Goal: Task Accomplishment & Management: Complete application form

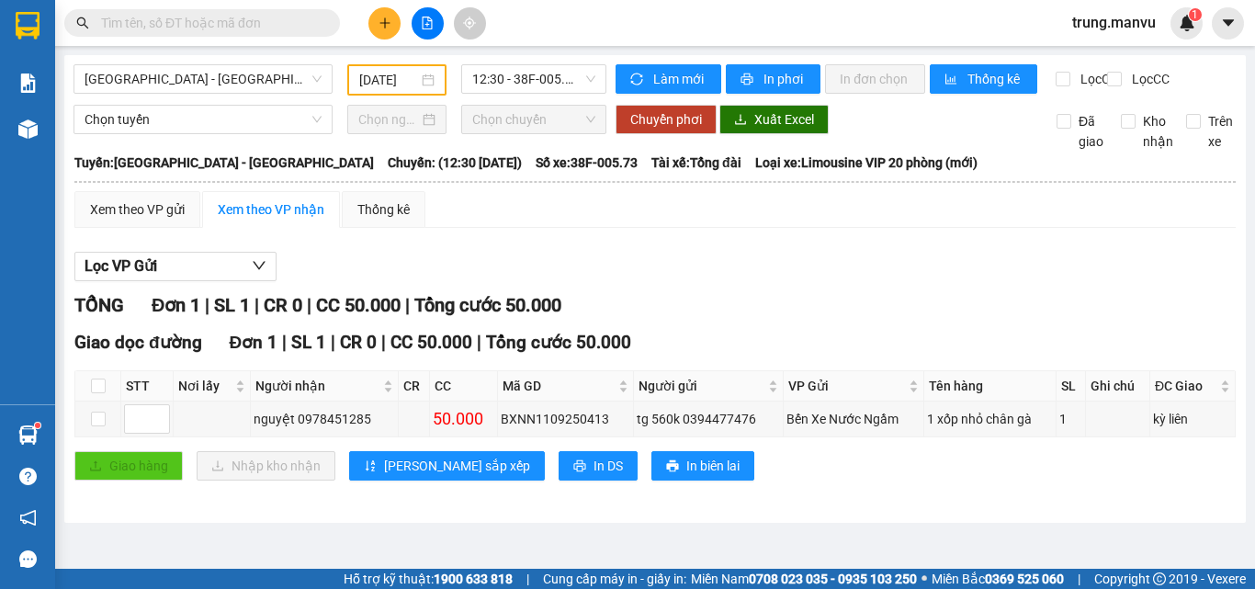
click at [273, 18] on input "text" at bounding box center [209, 23] width 217 height 20
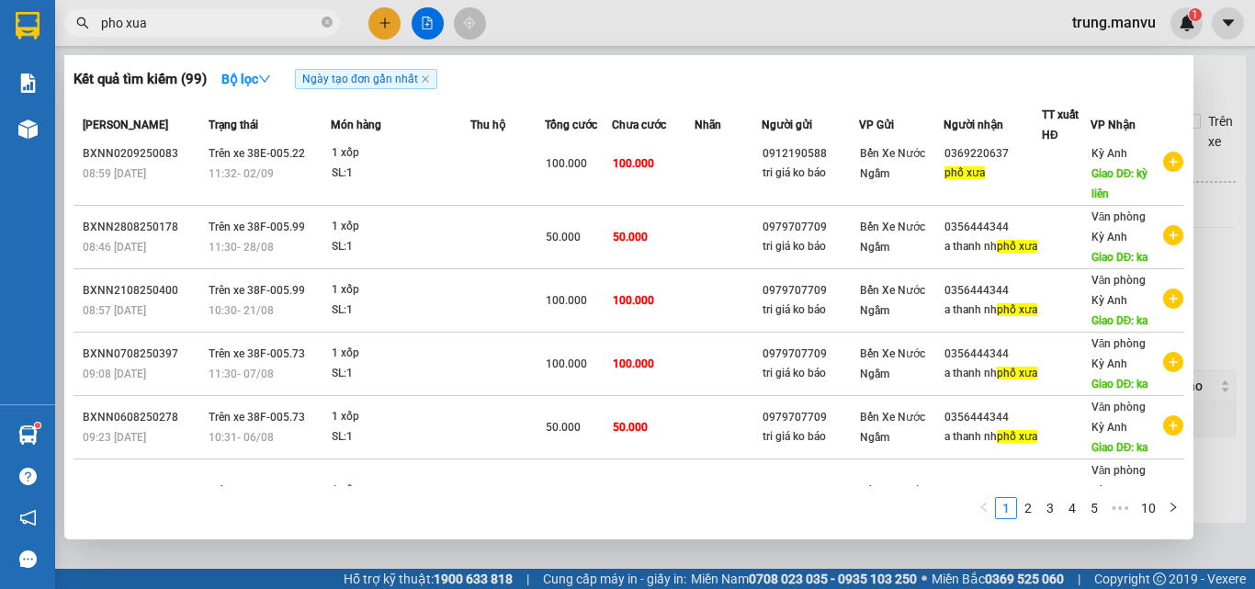
scroll to position [367, 0]
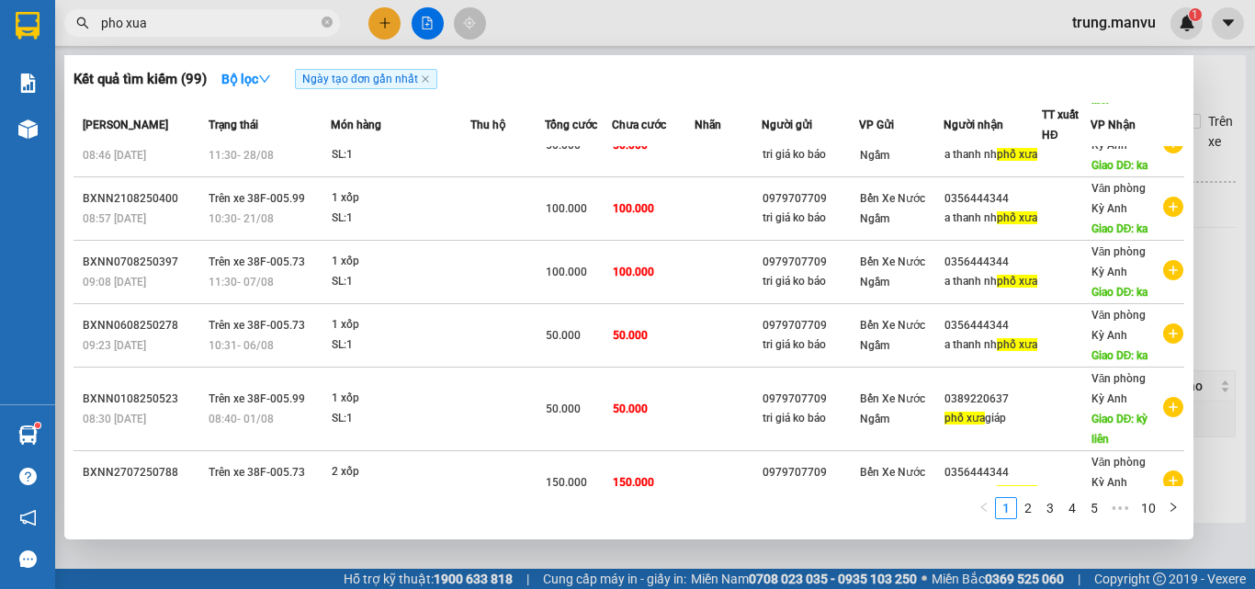
type input "pho xua"
click at [643, 34] on div at bounding box center [627, 294] width 1255 height 589
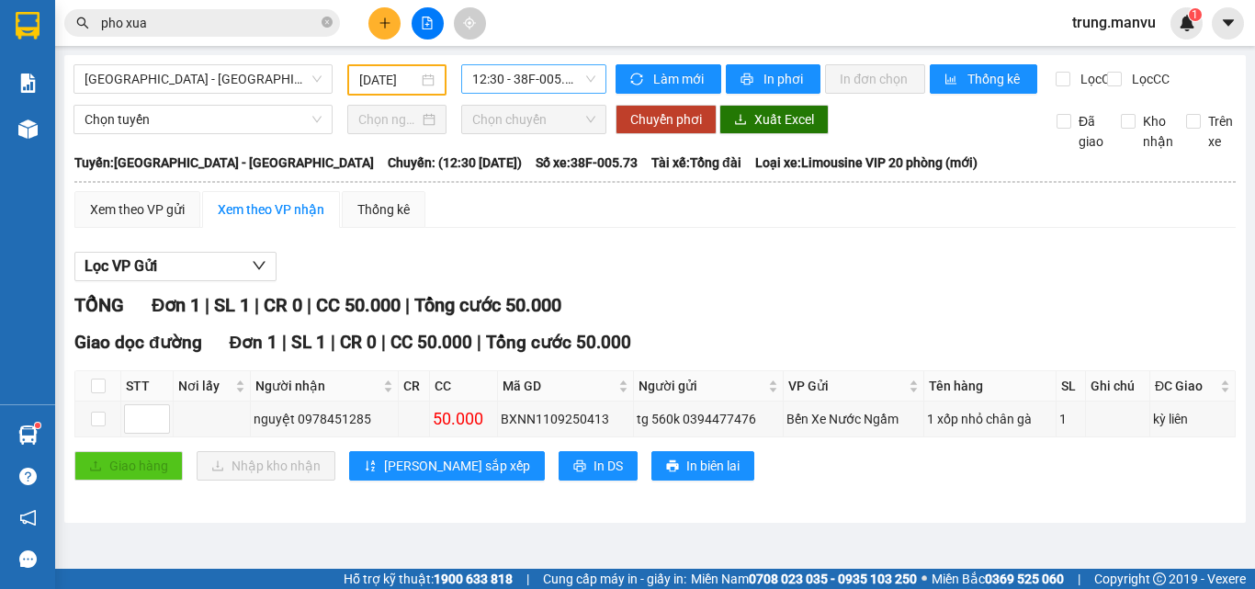
click at [504, 84] on span "12:30 - 38F-005.73" at bounding box center [533, 79] width 123 height 28
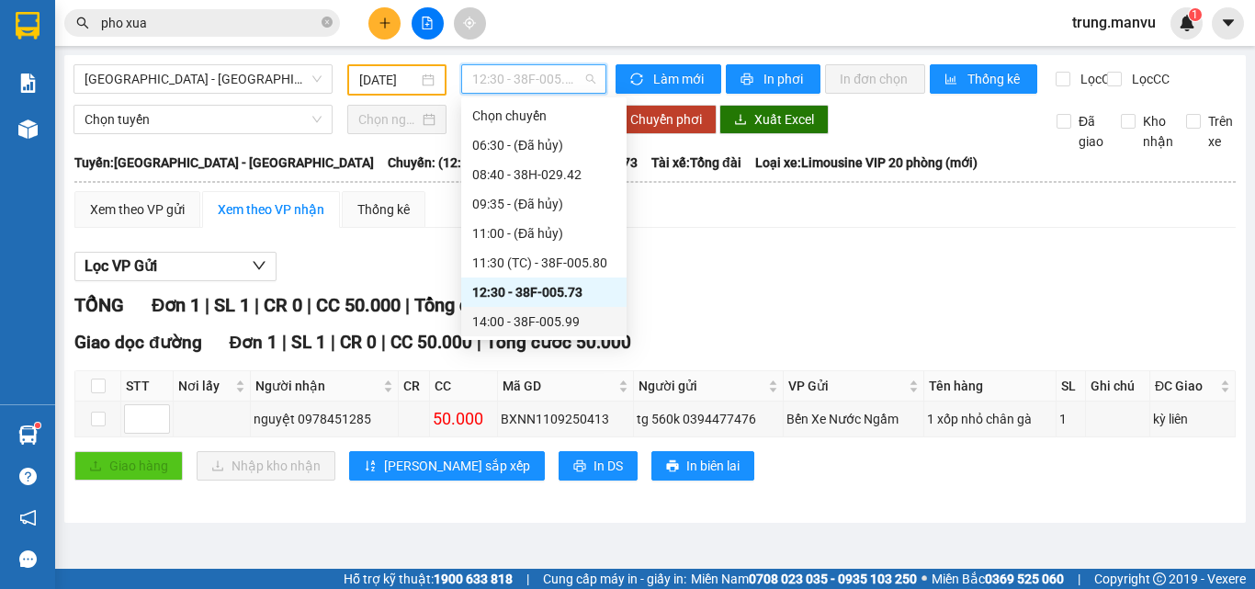
click at [913, 281] on div "Lọc VP Gửi" at bounding box center [654, 267] width 1161 height 30
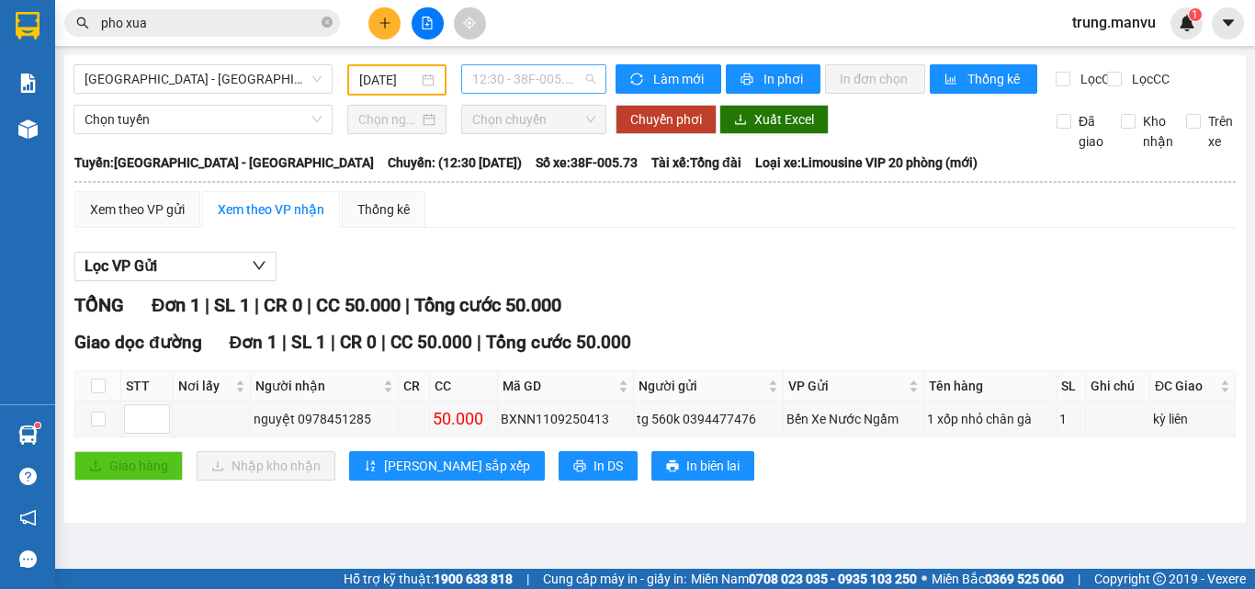
click at [536, 74] on span "12:30 - 38F-005.73" at bounding box center [533, 79] width 123 height 28
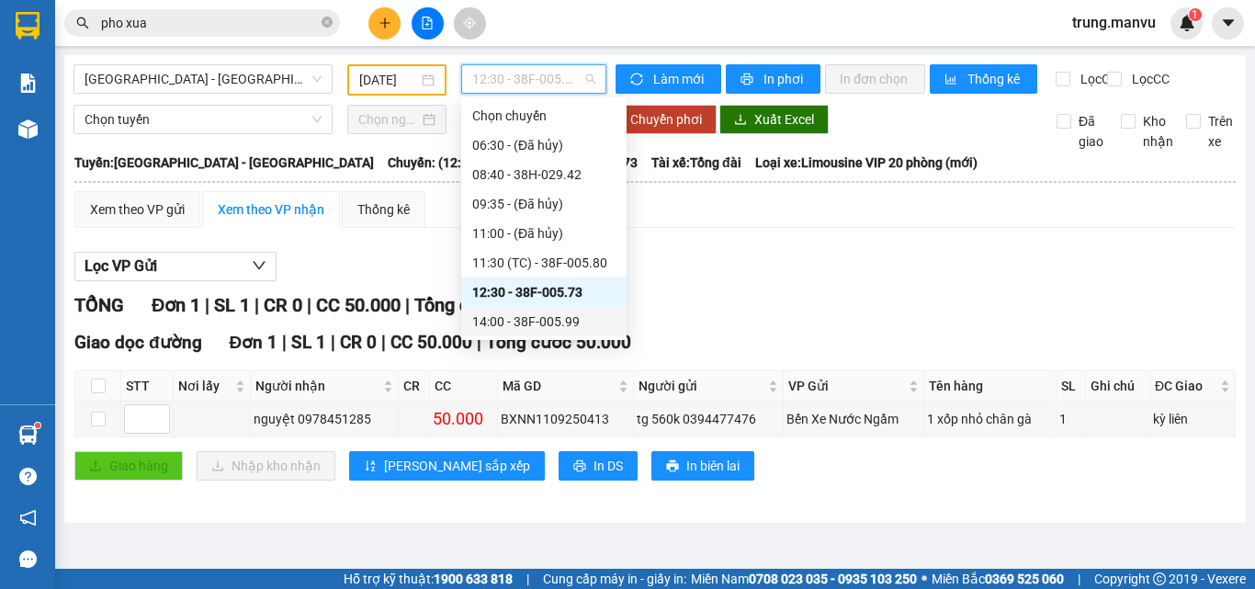
click at [529, 320] on div "14:00 - 38F-005.99" at bounding box center [543, 321] width 143 height 20
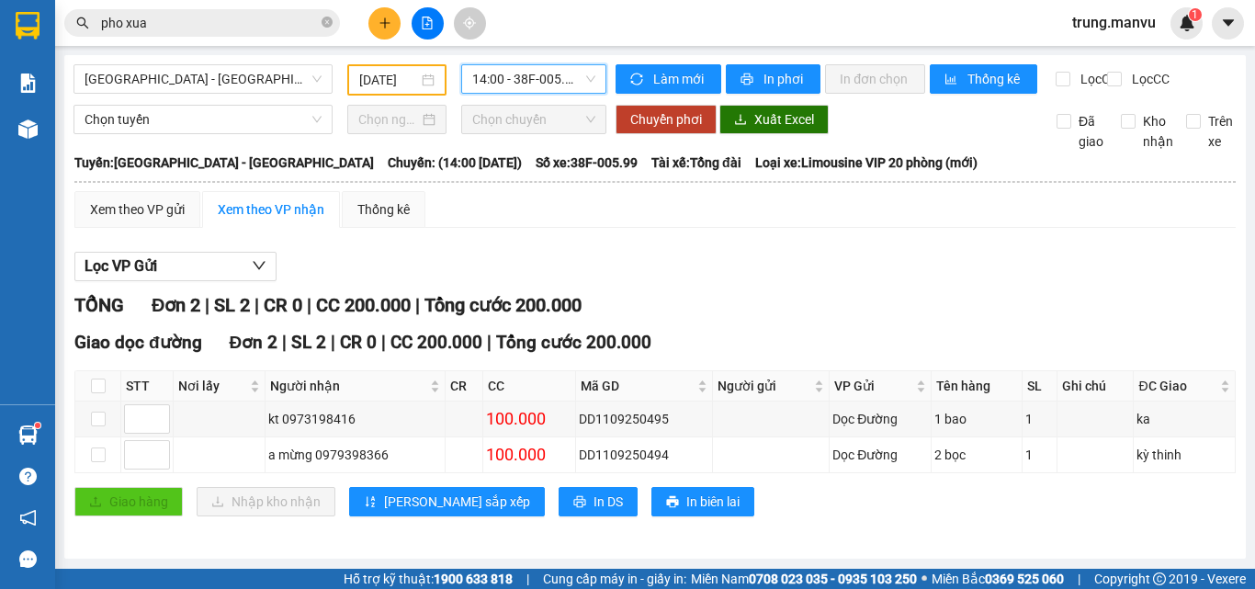
click at [521, 96] on div "[GEOGRAPHIC_DATA] - [GEOGRAPHIC_DATA] [DATE] 14:00 14:00 - 38F-005.99" at bounding box center [339, 79] width 533 height 31
click at [539, 91] on span "14:00 - 38F-005.99" at bounding box center [533, 79] width 123 height 28
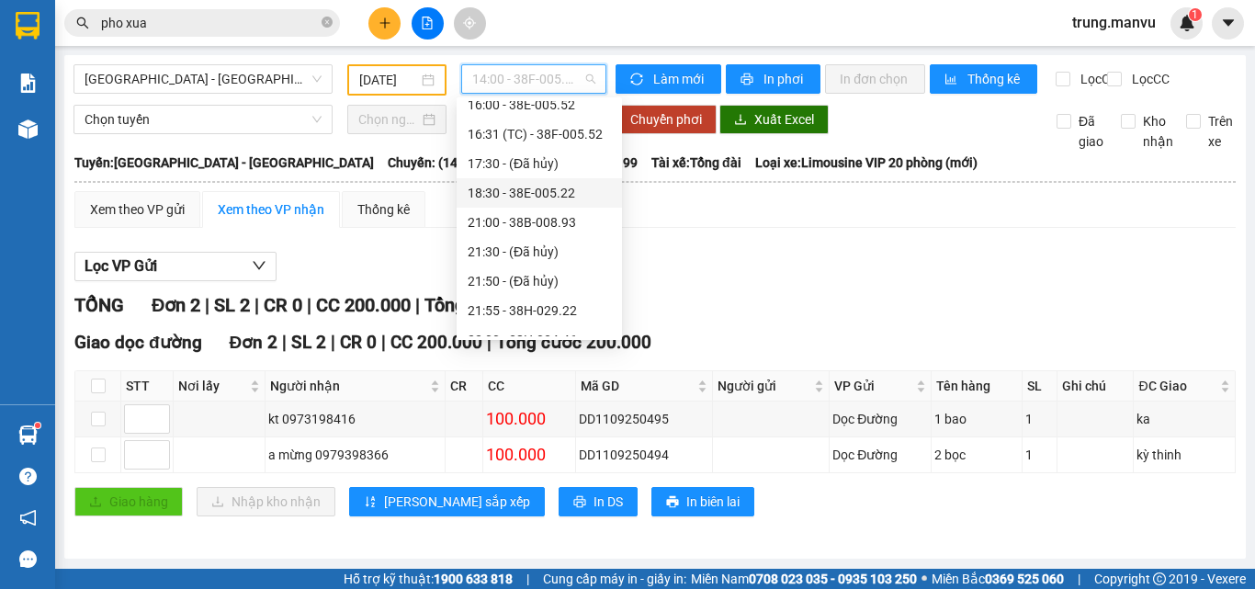
scroll to position [184, 0]
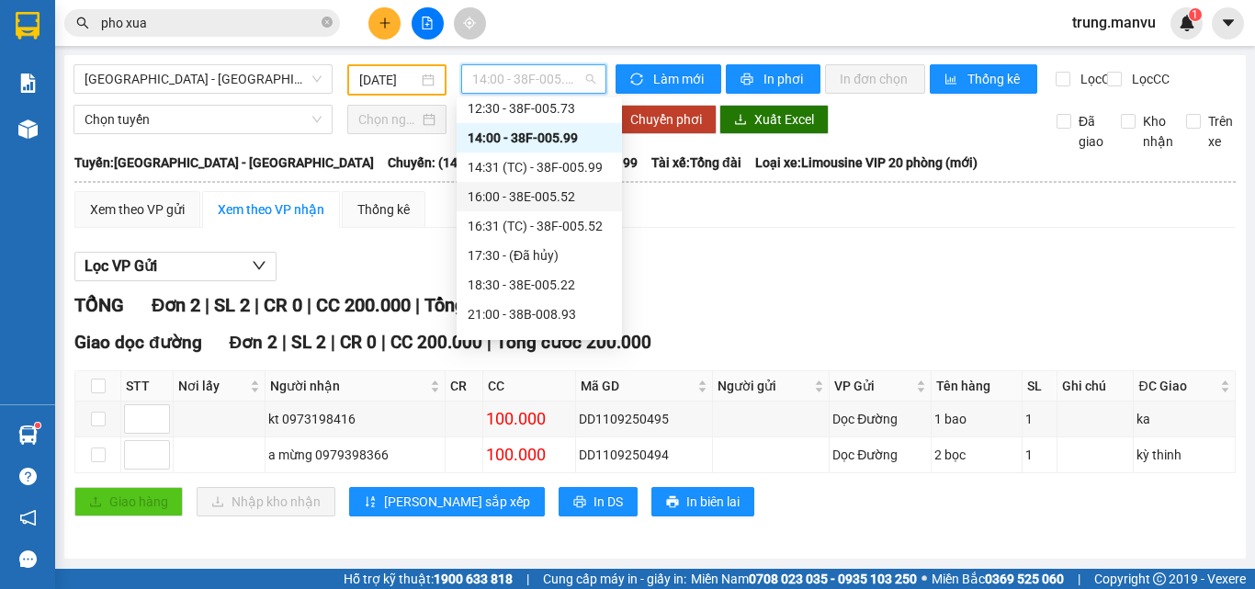
click at [546, 201] on div "16:00 - 38E-005.52" at bounding box center [539, 196] width 143 height 20
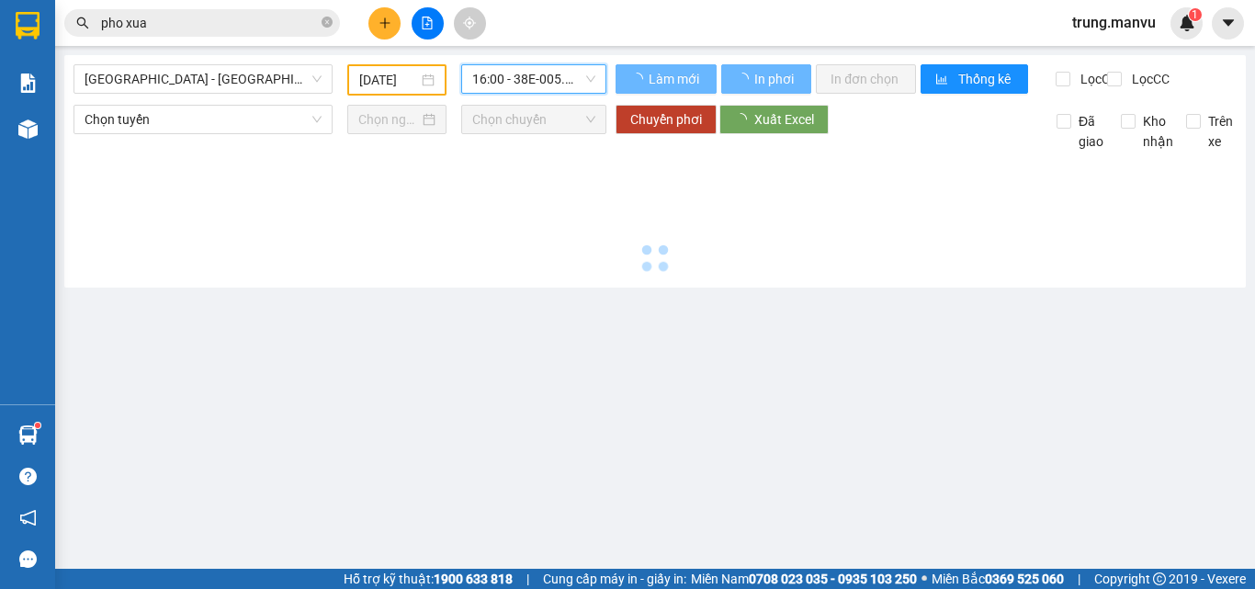
click at [529, 80] on span "16:00 - 38E-005.52" at bounding box center [533, 79] width 123 height 28
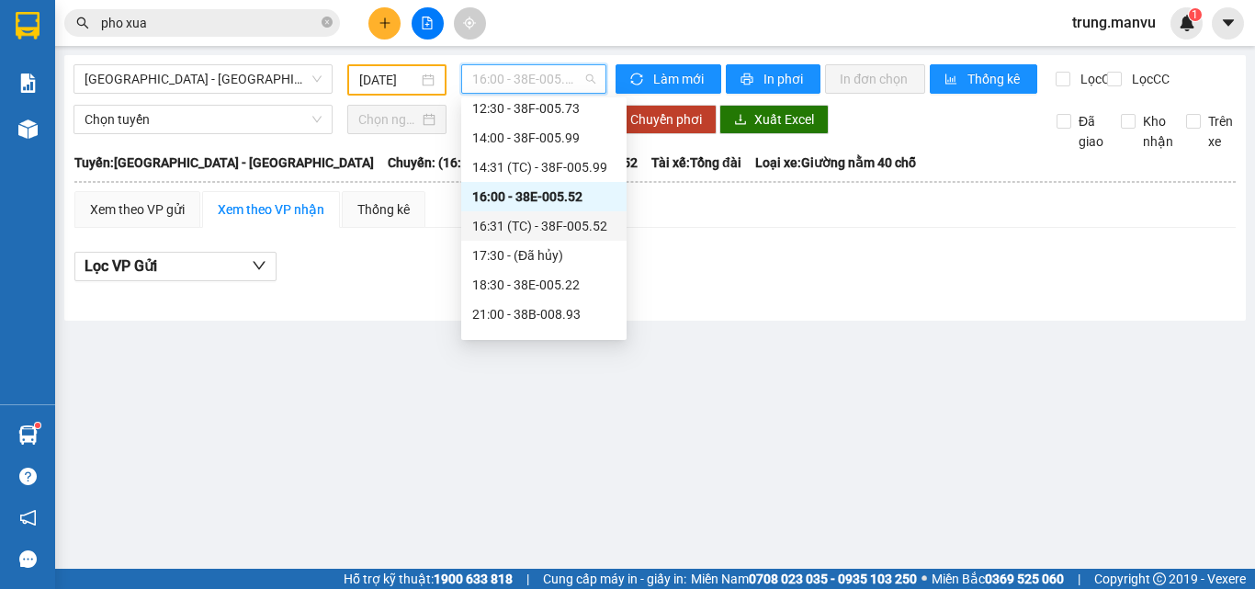
click at [566, 220] on div "16:31 (TC) - 38F-005.52" at bounding box center [543, 226] width 143 height 20
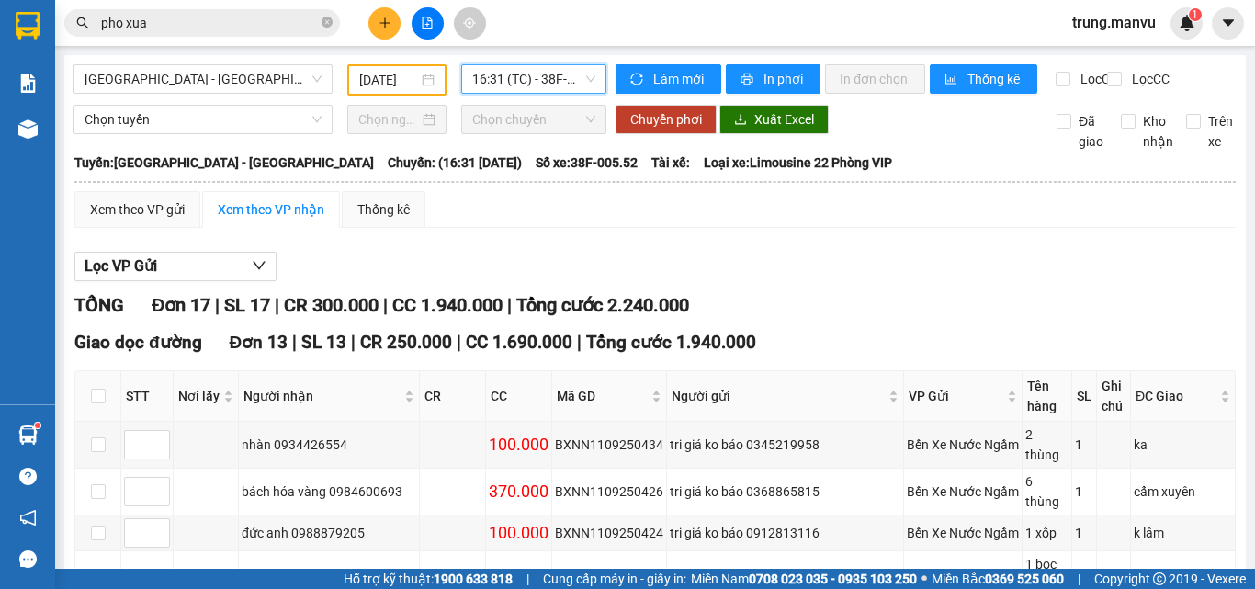
click at [227, 23] on input "pho xua" at bounding box center [209, 23] width 217 height 20
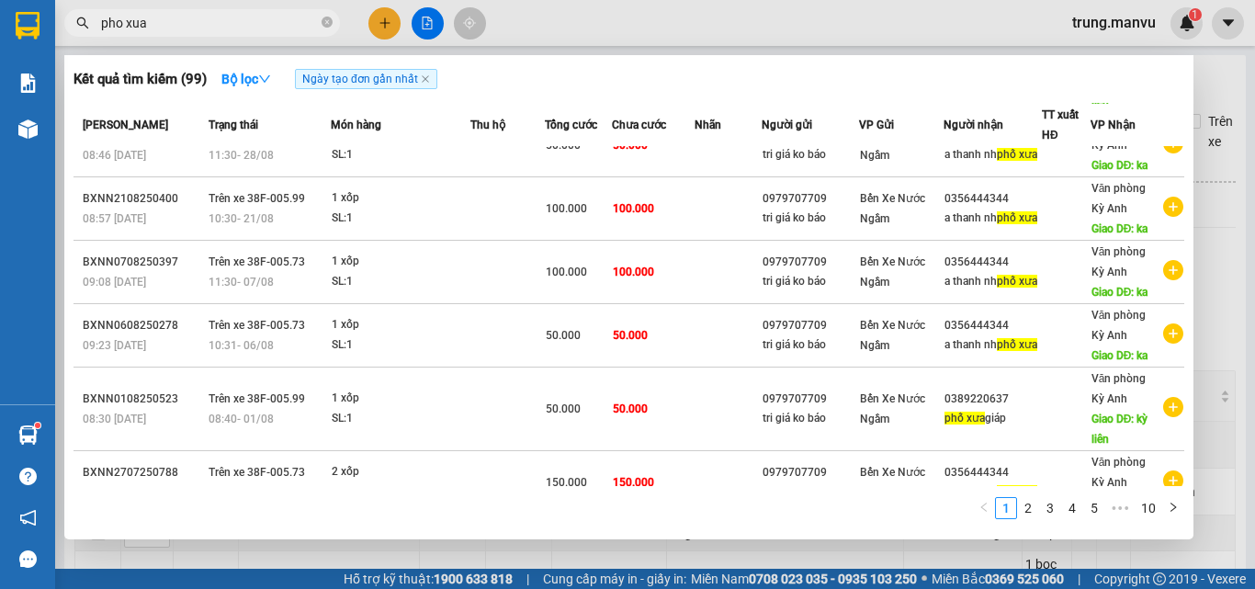
click at [227, 23] on input "pho xua" at bounding box center [209, 23] width 217 height 20
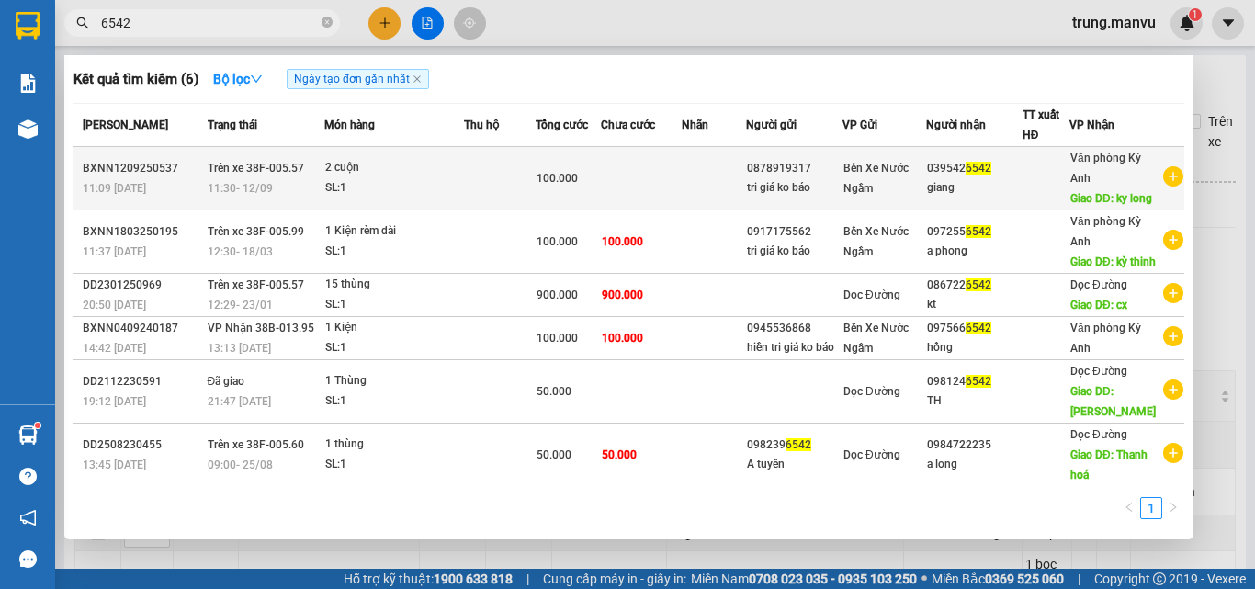
type input "6542"
click at [922, 186] on div "Bến Xe Nước Ngầm" at bounding box center [884, 178] width 82 height 40
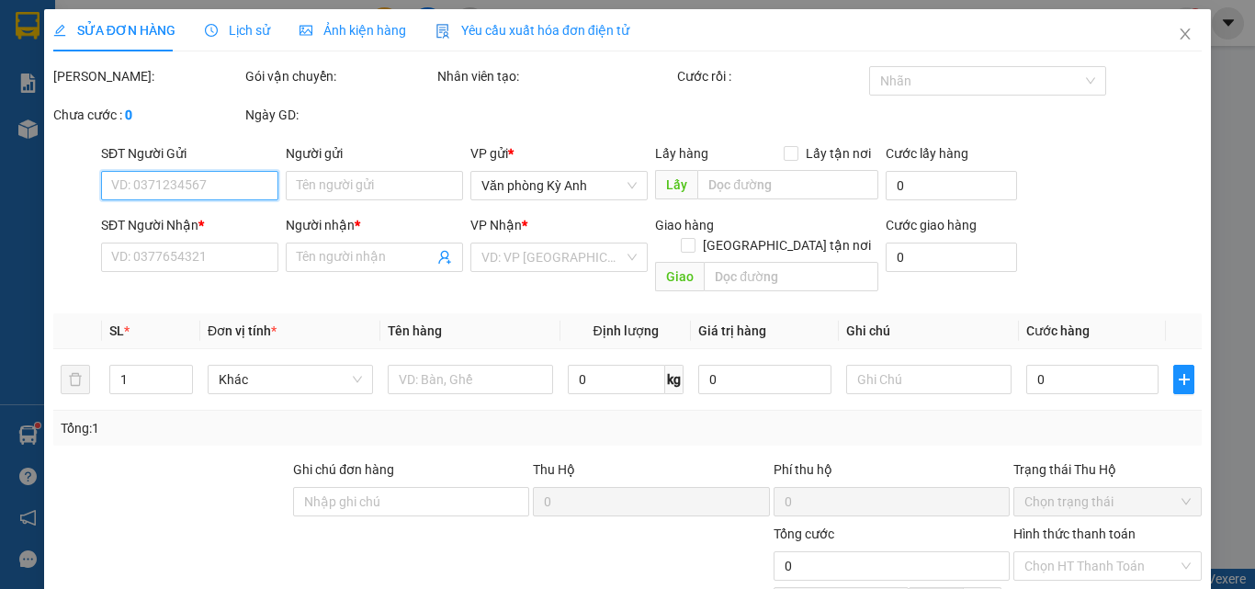
type input "0878919317"
type input "tri giá ko báo"
type input "0395426542"
type input "giang"
type input "ky long"
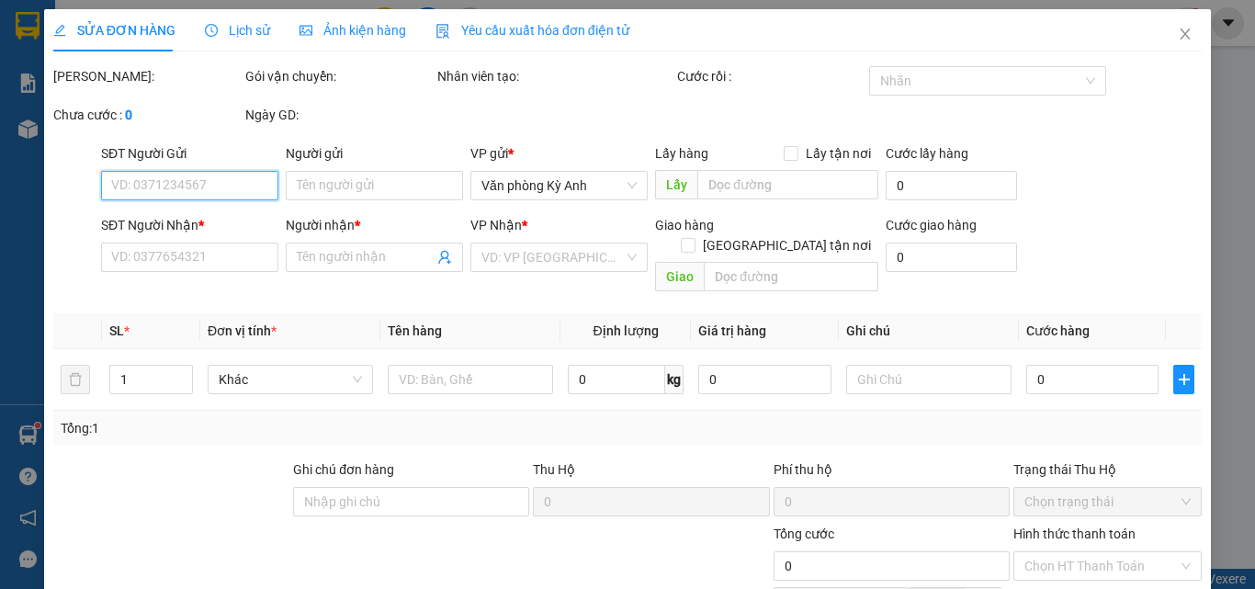
type input "100.000"
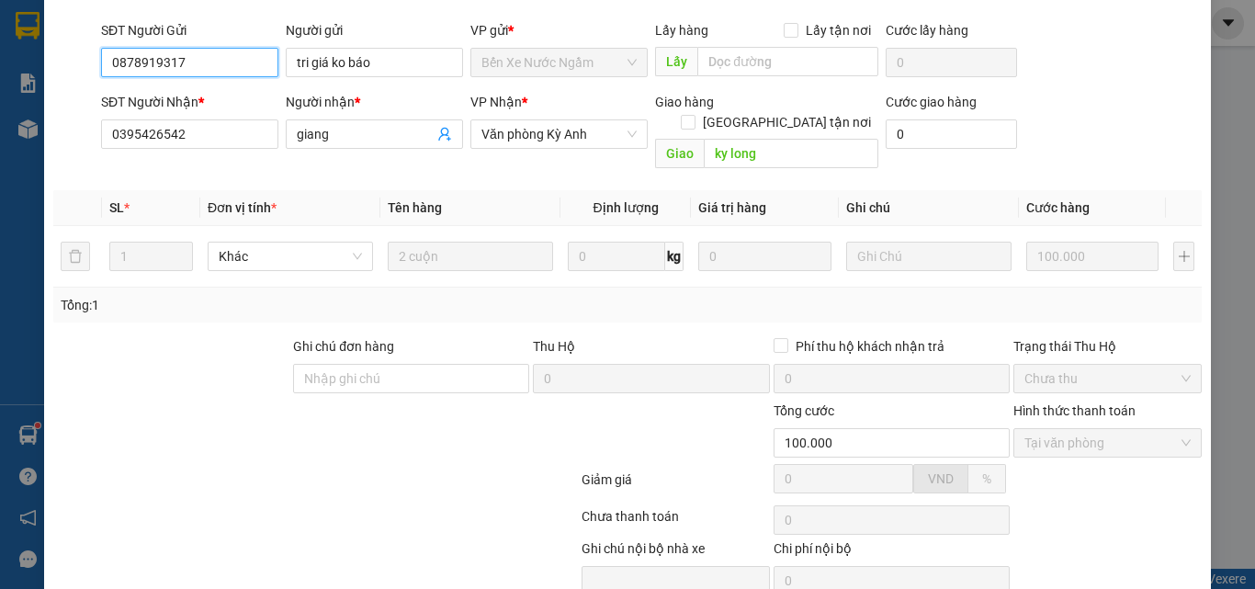
scroll to position [213, 0]
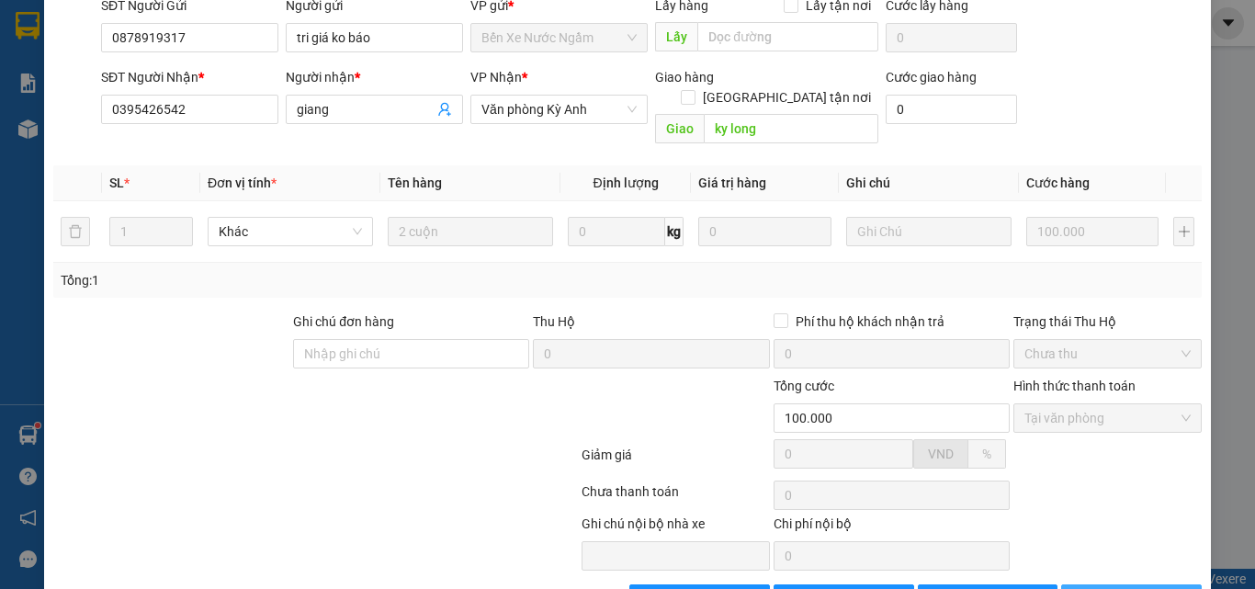
click at [1129, 588] on span "[PERSON_NAME] và In" at bounding box center [1160, 599] width 129 height 20
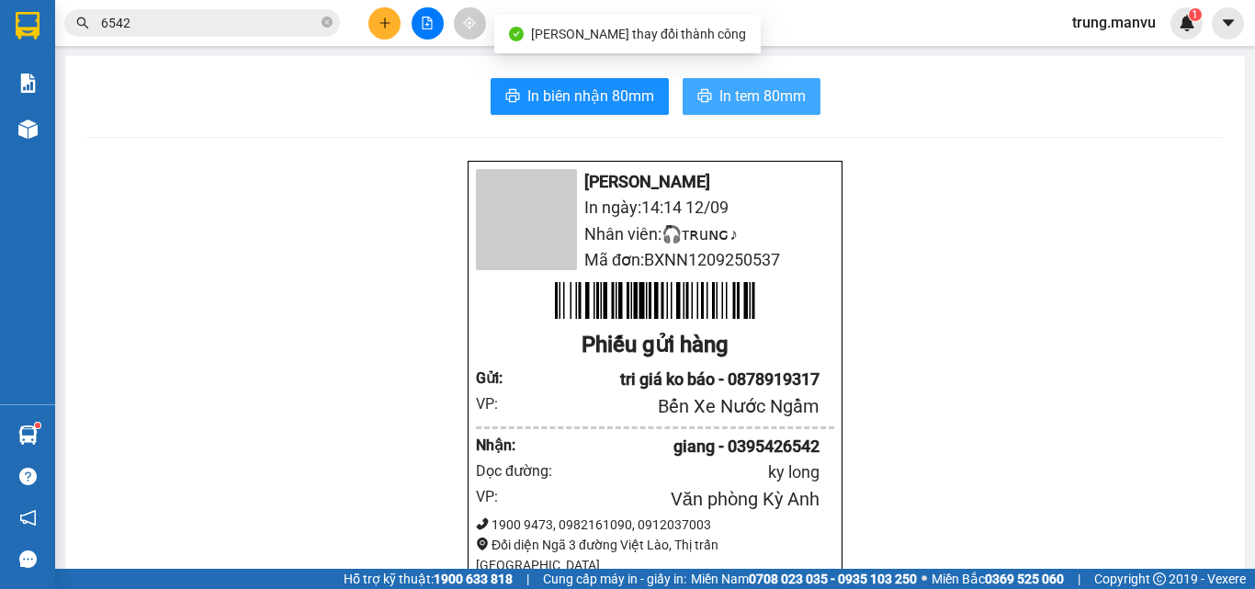
click at [759, 107] on span "In tem 80mm" at bounding box center [762, 96] width 86 height 23
